Goal: Transaction & Acquisition: Purchase product/service

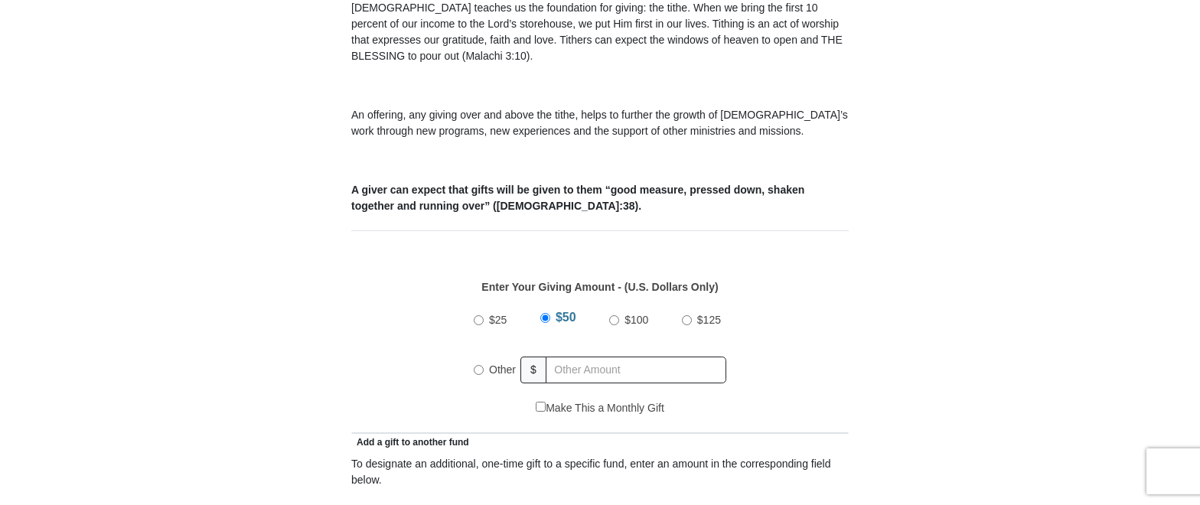
scroll to position [490, 0]
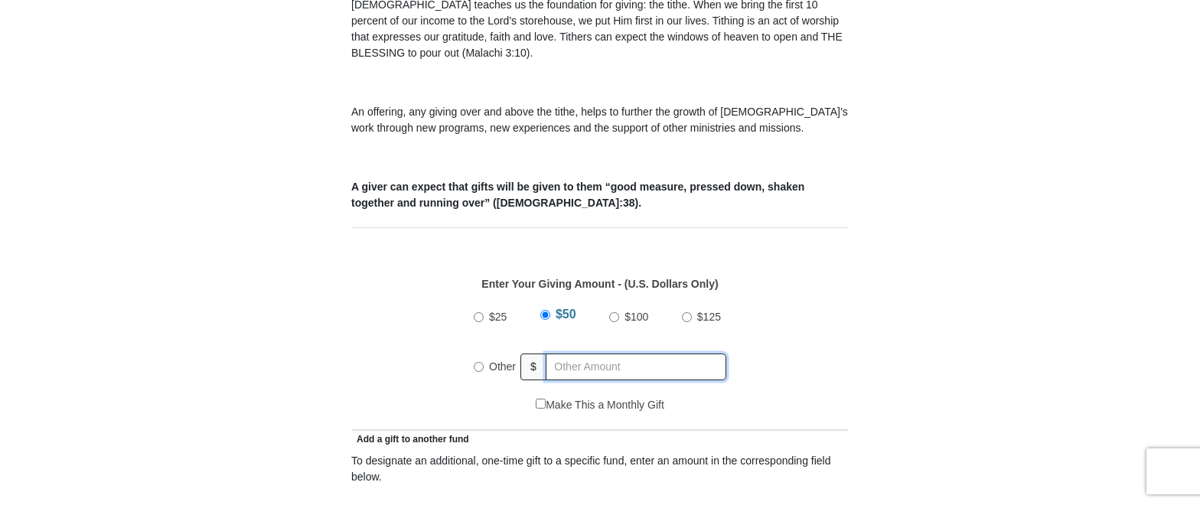
radio input "true"
click at [575, 354] on input "text" at bounding box center [638, 367] width 175 height 27
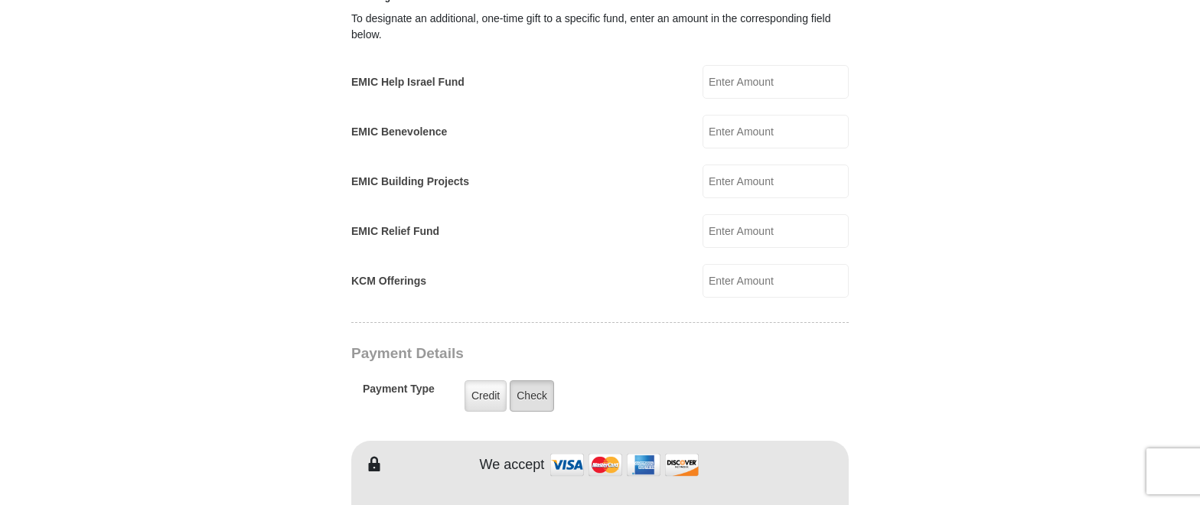
type input "30."
click at [529, 380] on label "Check" at bounding box center [532, 395] width 44 height 31
click at [0, 0] on input "Check" at bounding box center [0, 0] width 0 height 0
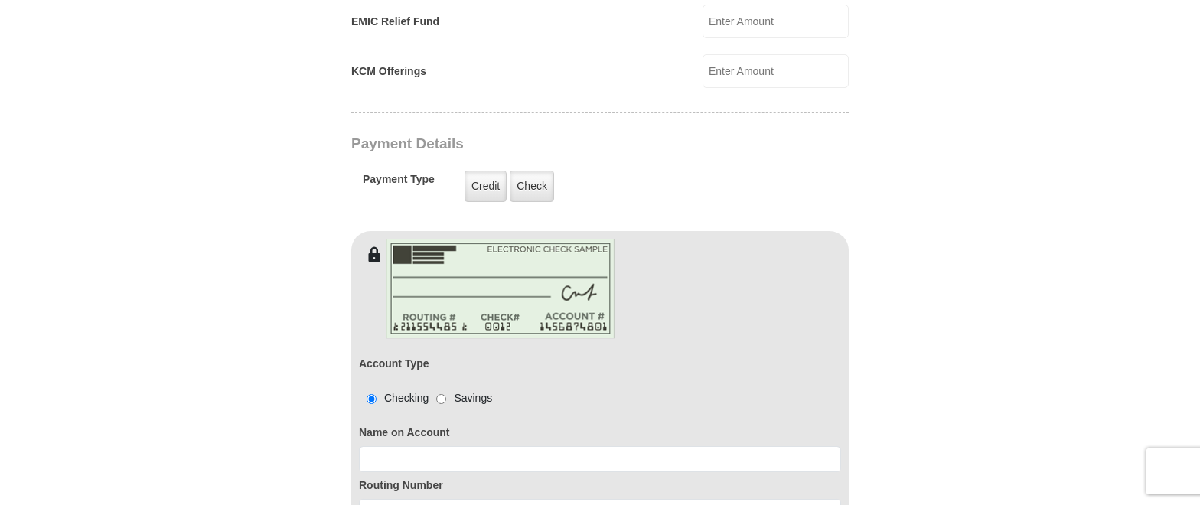
scroll to position [1270, 0]
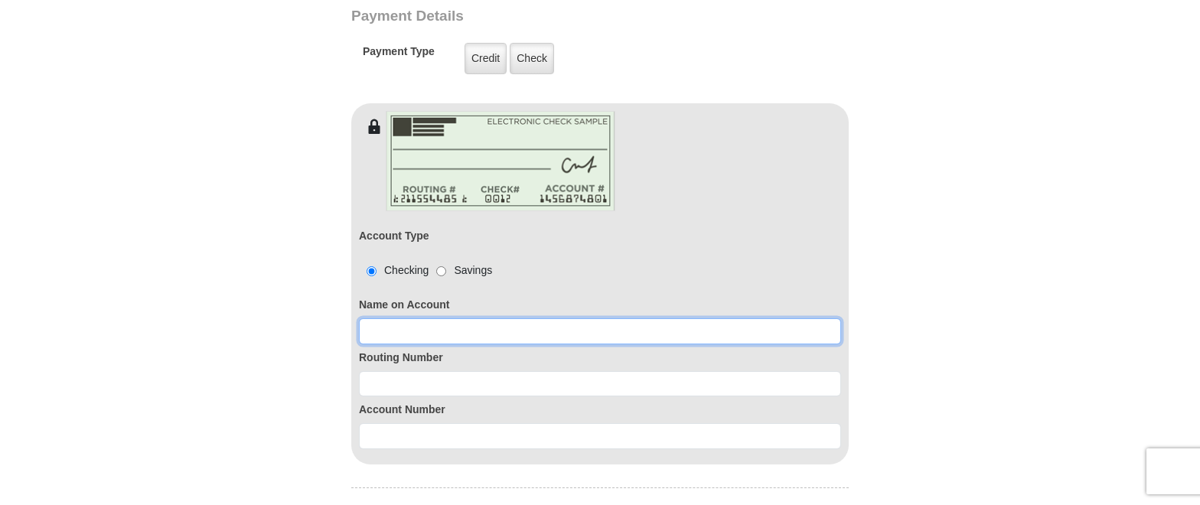
click at [374, 318] on input at bounding box center [600, 331] width 482 height 26
type input "[PERSON_NAME]"
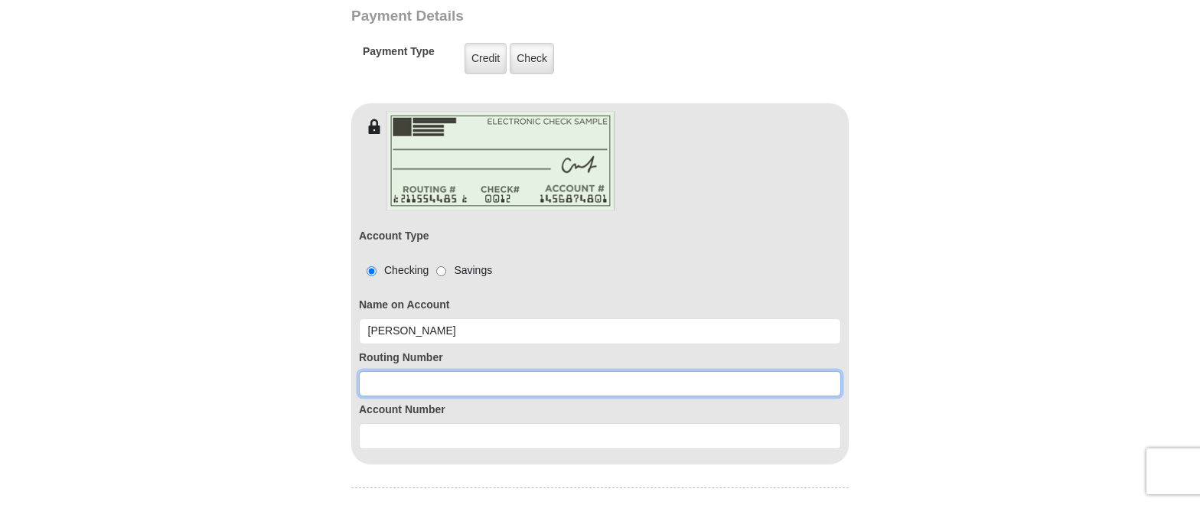
click at [371, 371] on input at bounding box center [600, 384] width 482 height 26
type input "036076150"
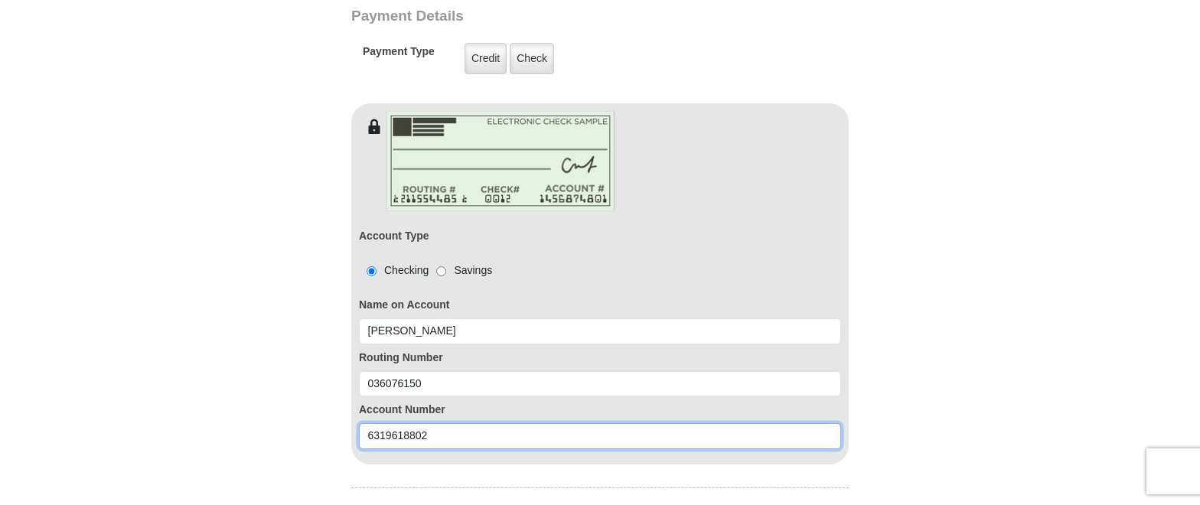
type input "6319618802"
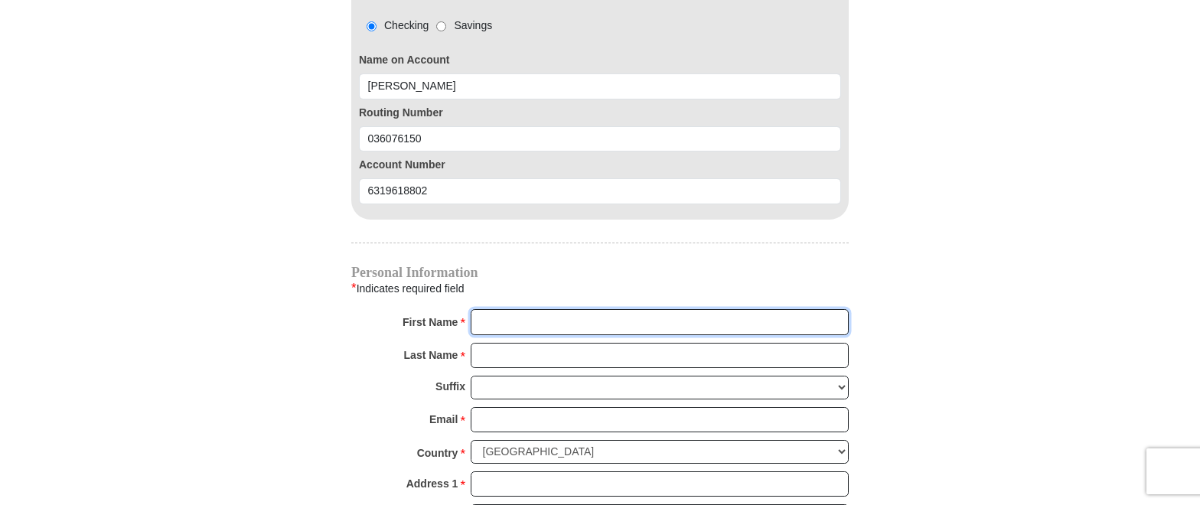
scroll to position [1566, 0]
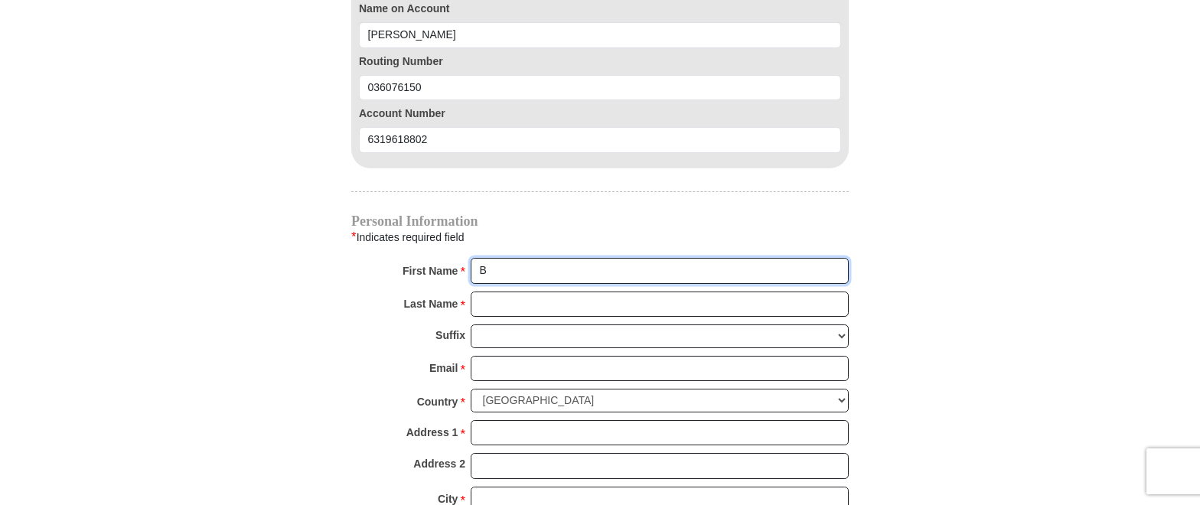
type input "[PERSON_NAME]"
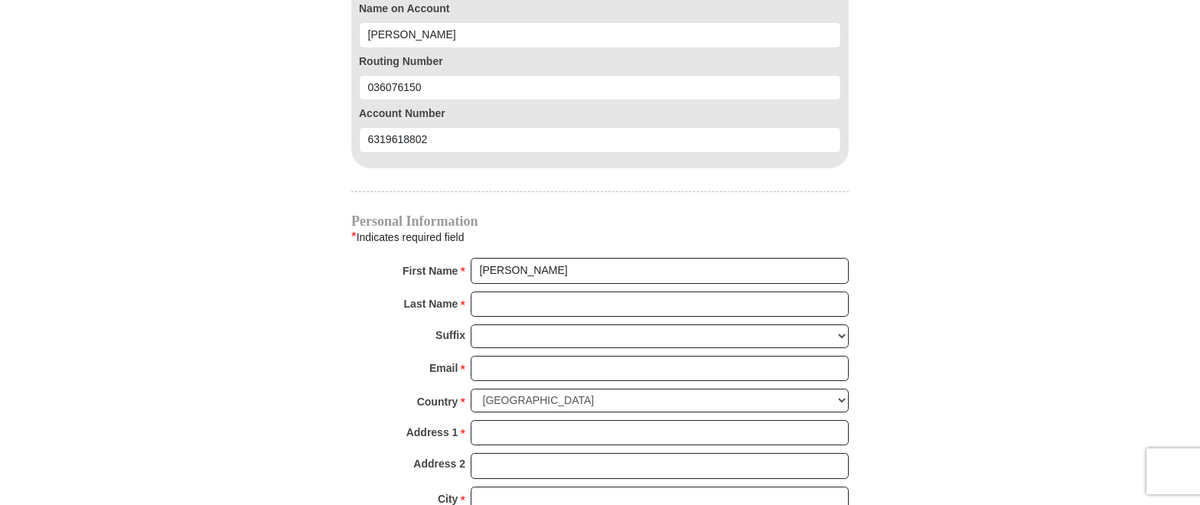
type input "100."
type input "[PERSON_NAME]"
type input "[EMAIL_ADDRESS][DOMAIN_NAME]"
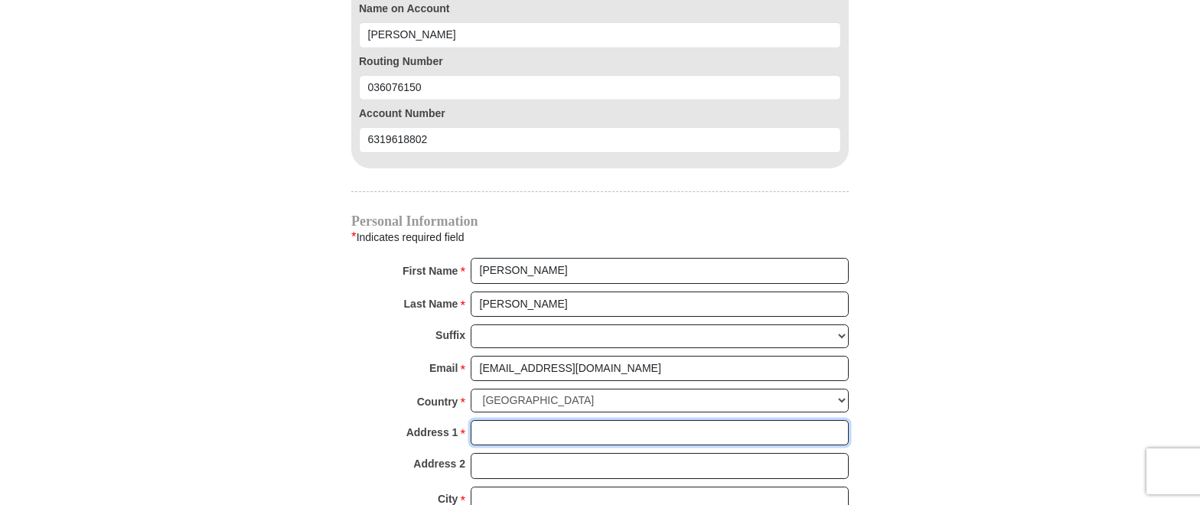
type input "[STREET_ADDRESS][PERSON_NAME]"
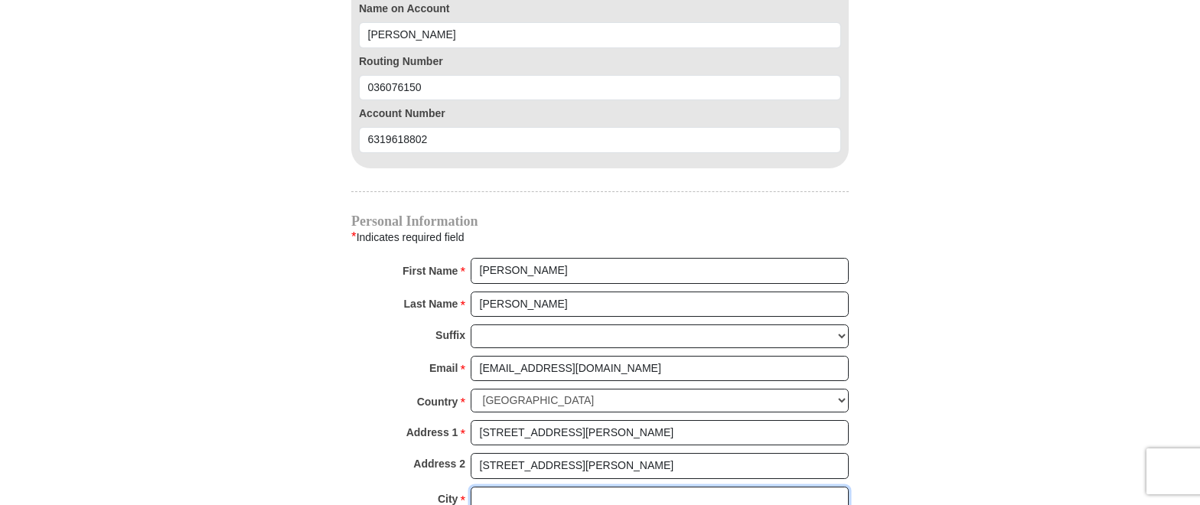
type input "[GEOGRAPHIC_DATA]"
select select "PA"
type input "19145"
type input "2152711777"
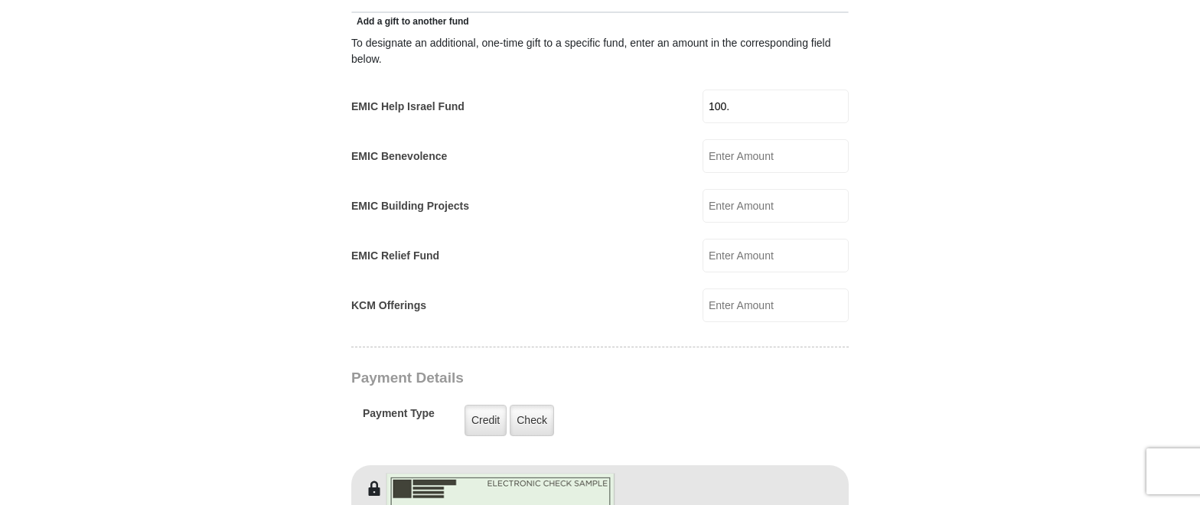
scroll to position [905, 0]
click at [735, 92] on input "100." at bounding box center [776, 109] width 146 height 34
type input "1"
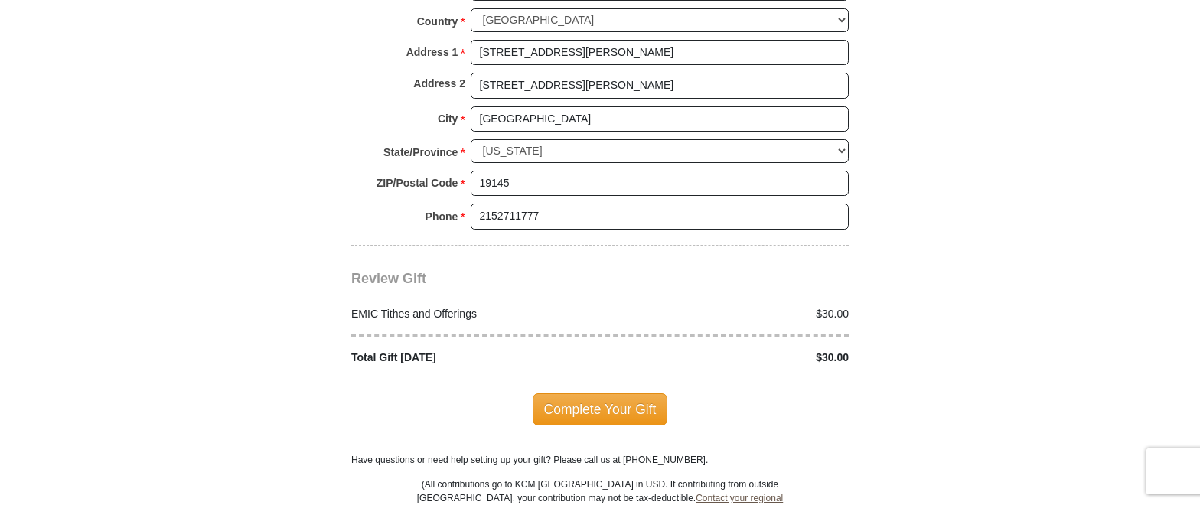
scroll to position [1977, 0]
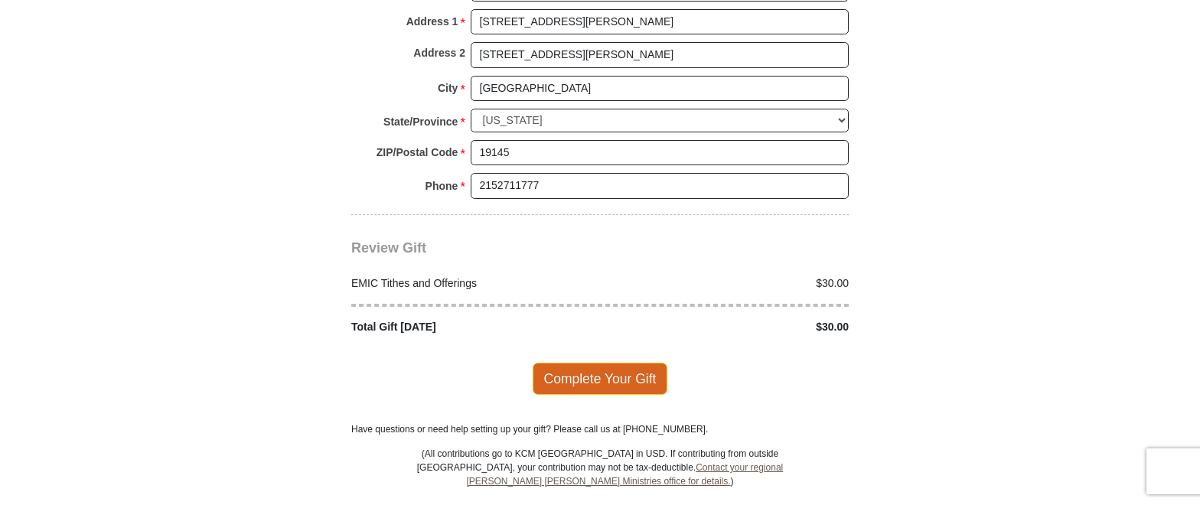
click at [609, 363] on span "Complete Your Gift" at bounding box center [600, 379] width 135 height 32
